Goal: Task Accomplishment & Management: Use online tool/utility

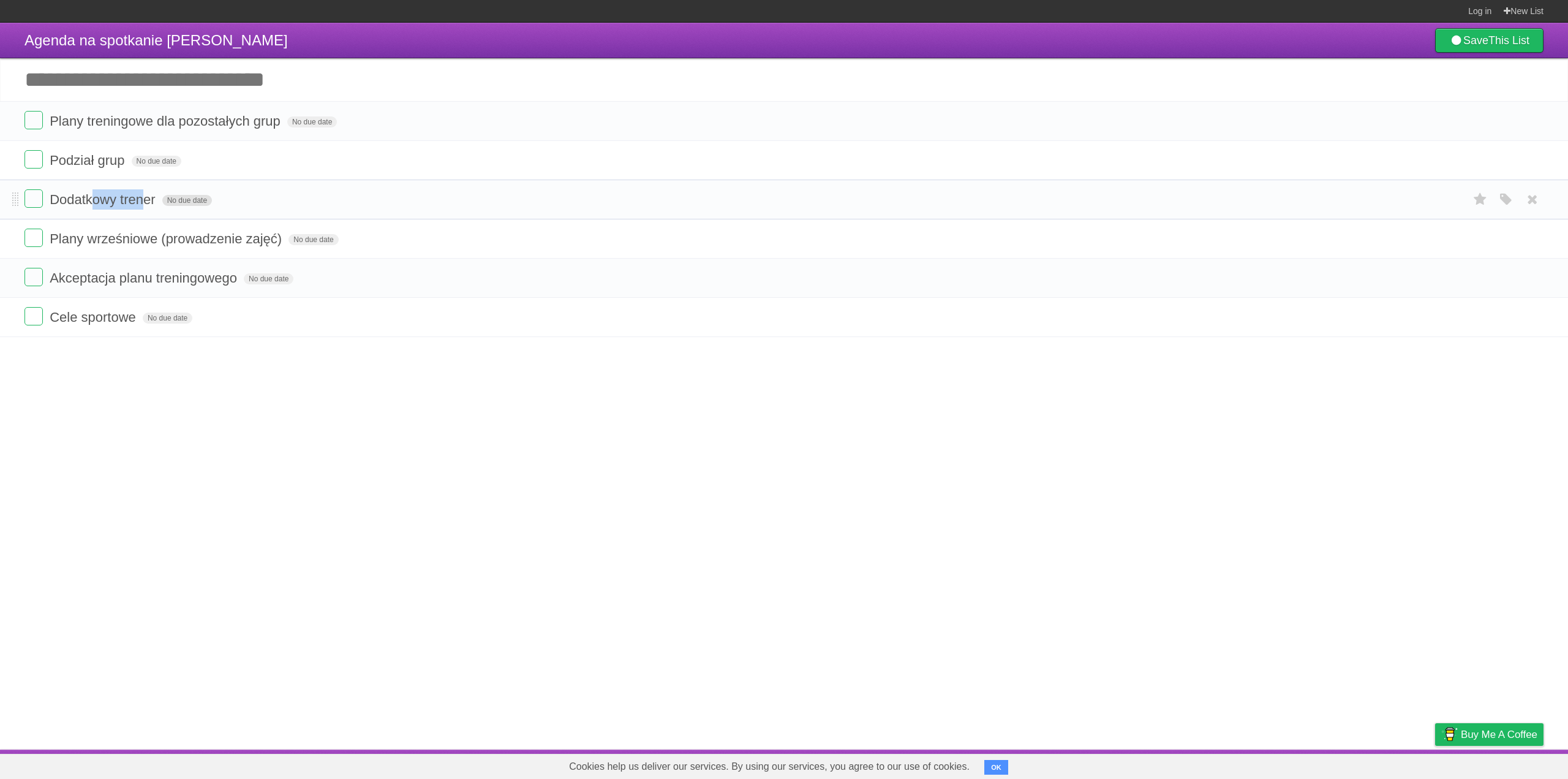
drag, startPoint x: 96, startPoint y: 206, endPoint x: 165, endPoint y: 205, distance: 69.0
click at [165, 205] on form "Dodatkowy trener No due date White Red Blue Green Purple Orange" at bounding box center [784, 199] width 1519 height 20
drag, startPoint x: 71, startPoint y: 242, endPoint x: 207, endPoint y: 236, distance: 136.1
click at [207, 236] on span "Plany wrześniowe (prowadzenie zajęć)" at bounding box center [167, 239] width 235 height 16
drag, startPoint x: 77, startPoint y: 283, endPoint x: 208, endPoint y: 283, distance: 131.0
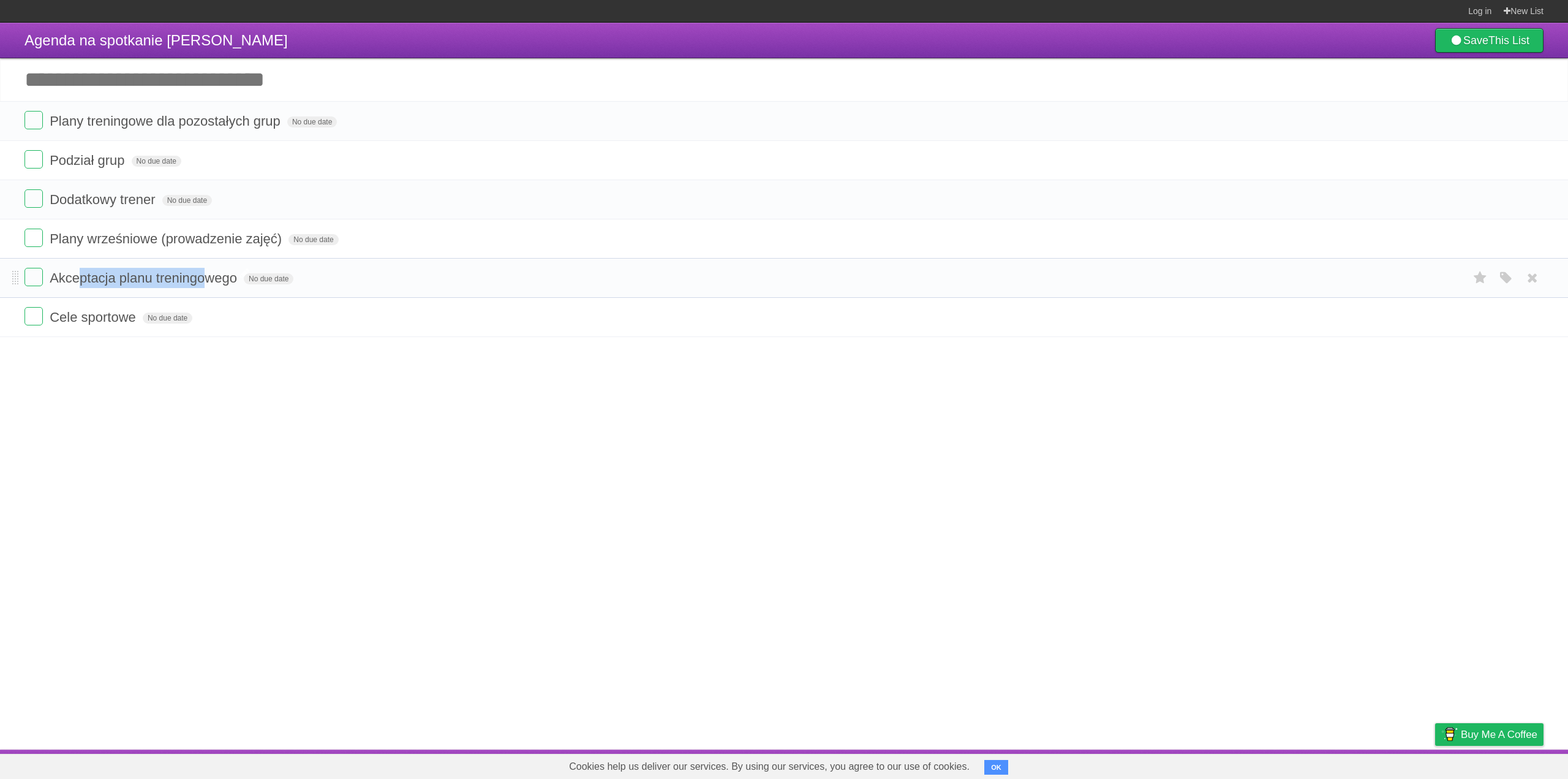
click at [208, 283] on span "Akceptacja planu treningowego" at bounding box center [145, 278] width 190 height 16
drag, startPoint x: 84, startPoint y: 318, endPoint x: 151, endPoint y: 318, distance: 67.0
click at [151, 318] on form "Cele sportowe No due date White Red Blue Green Purple Orange" at bounding box center [784, 317] width 1519 height 20
click at [176, 420] on article "Agenda na spotkanie [PERSON_NAME] Save This List Add another task ********* Pla…" at bounding box center [784, 386] width 1568 height 727
click at [996, 768] on button "OK" at bounding box center [996, 767] width 24 height 15
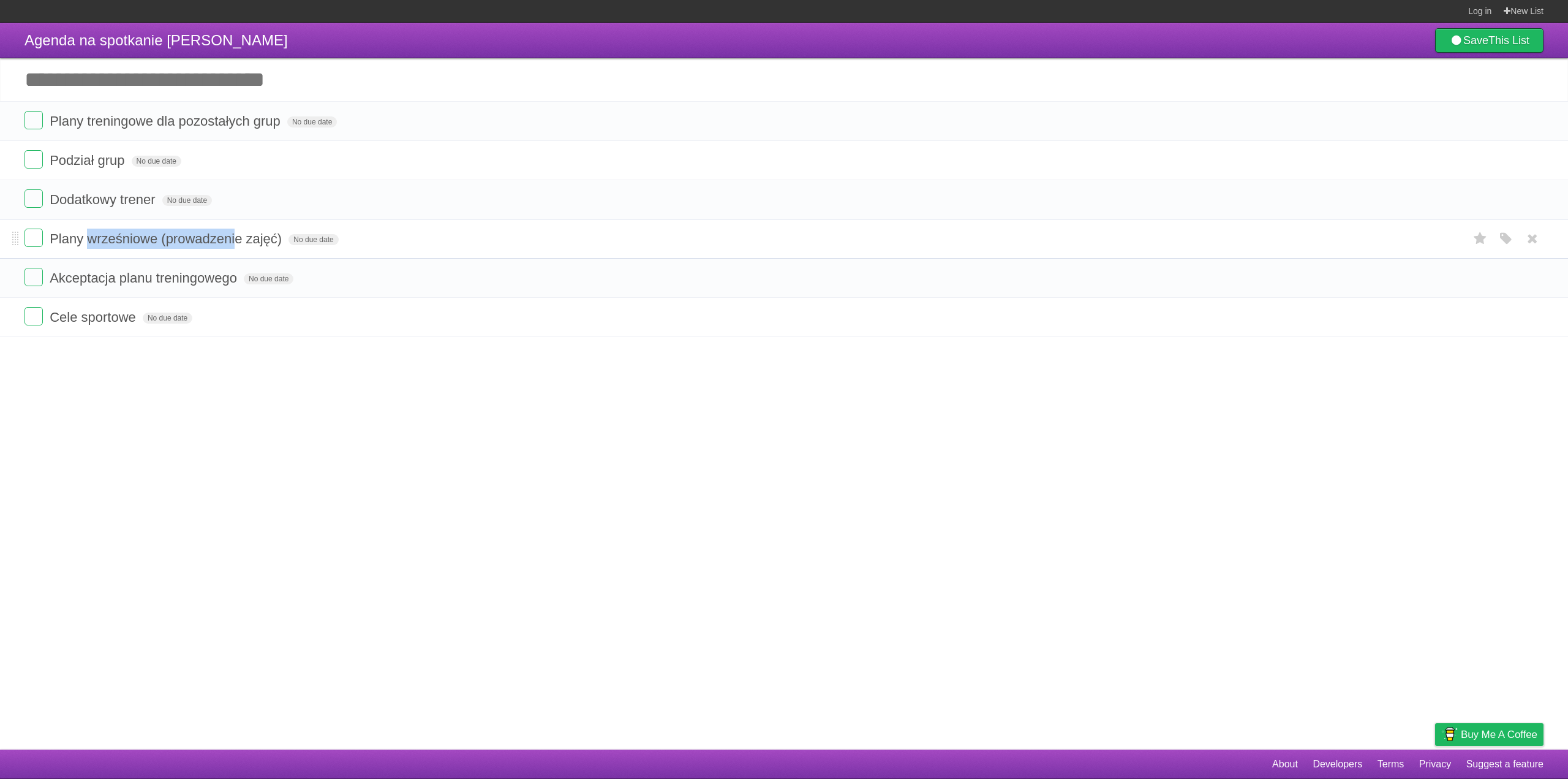
click at [235, 254] on li "Plany wrześniowe (prowadzenie zajęć) No due date White Red Blue Green Purple Or…" at bounding box center [784, 239] width 1568 height 40
drag, startPoint x: 91, startPoint y: 279, endPoint x: 208, endPoint y: 285, distance: 117.2
click at [208, 285] on span "Akceptacja planu treningowego" at bounding box center [145, 278] width 190 height 16
click at [204, 460] on article "**********" at bounding box center [784, 386] width 1568 height 727
drag, startPoint x: 81, startPoint y: 319, endPoint x: 153, endPoint y: 322, distance: 72.1
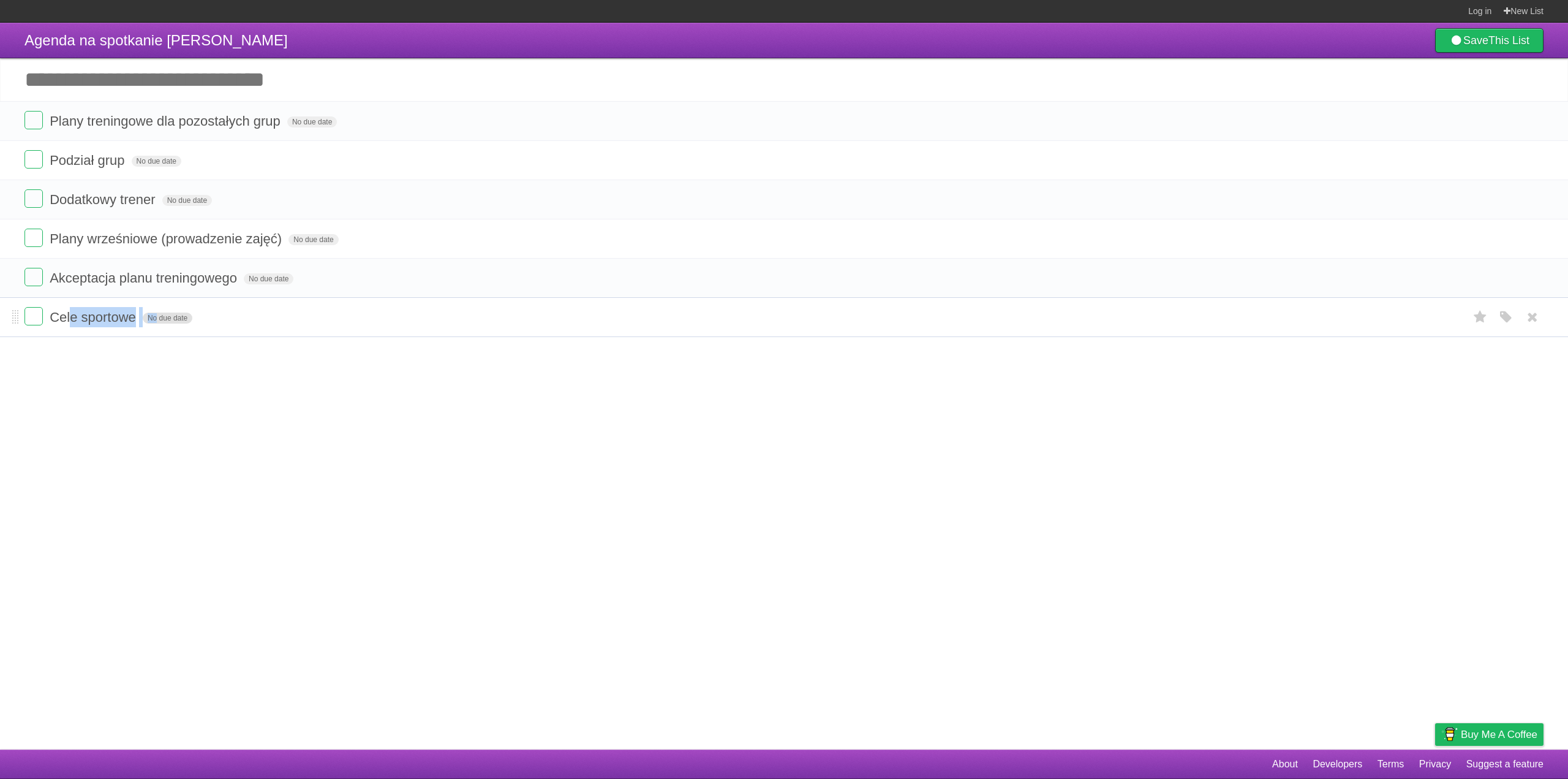
click at [153, 322] on form "Cele sportowe No due date White Red Blue Green Purple Orange" at bounding box center [784, 317] width 1519 height 20
click at [244, 417] on article "Agenda na spotkanie [PERSON_NAME] Save This List Add another task ********* Pla…" at bounding box center [784, 386] width 1568 height 727
